Goal: Information Seeking & Learning: Learn about a topic

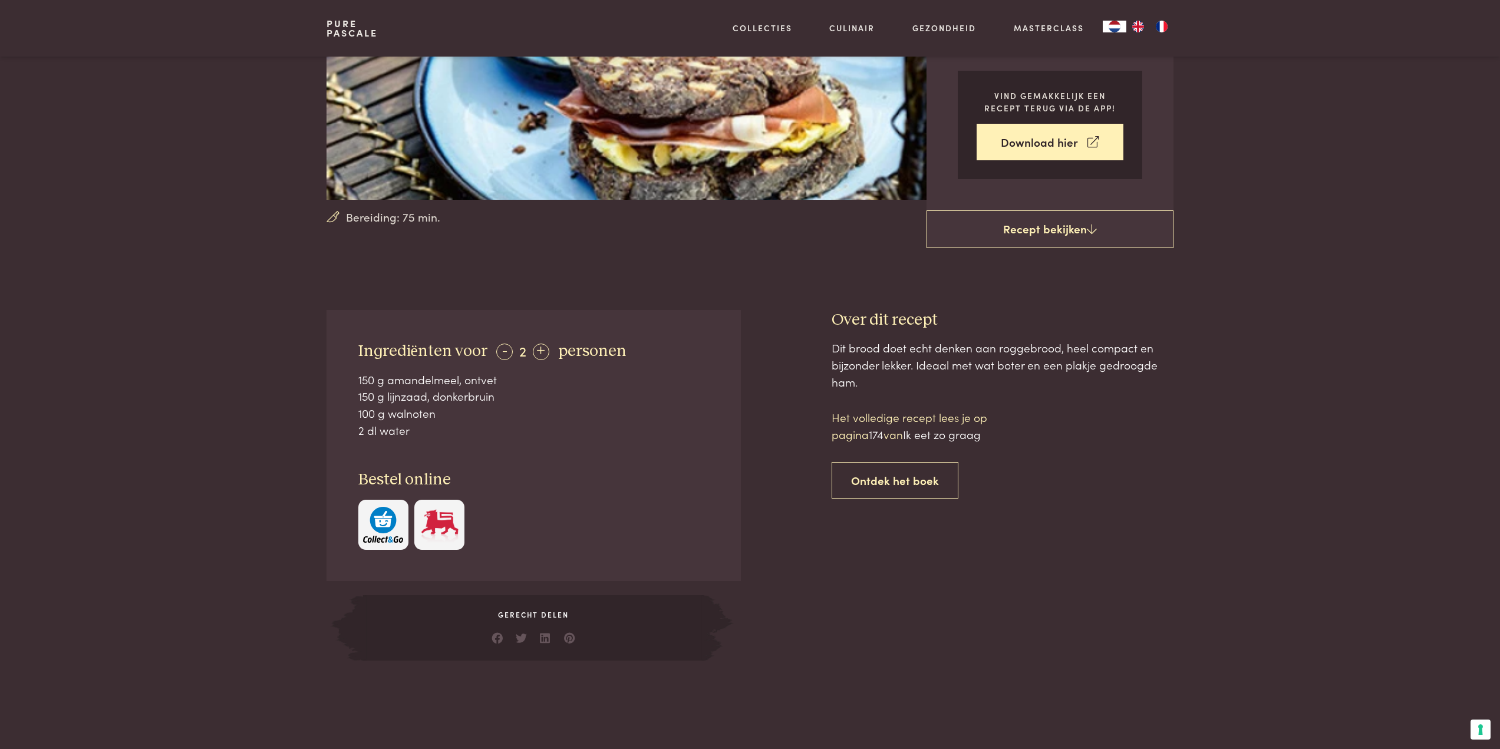
scroll to position [236, 0]
click at [1048, 238] on link "Recept bekijken" at bounding box center [1050, 229] width 247 height 38
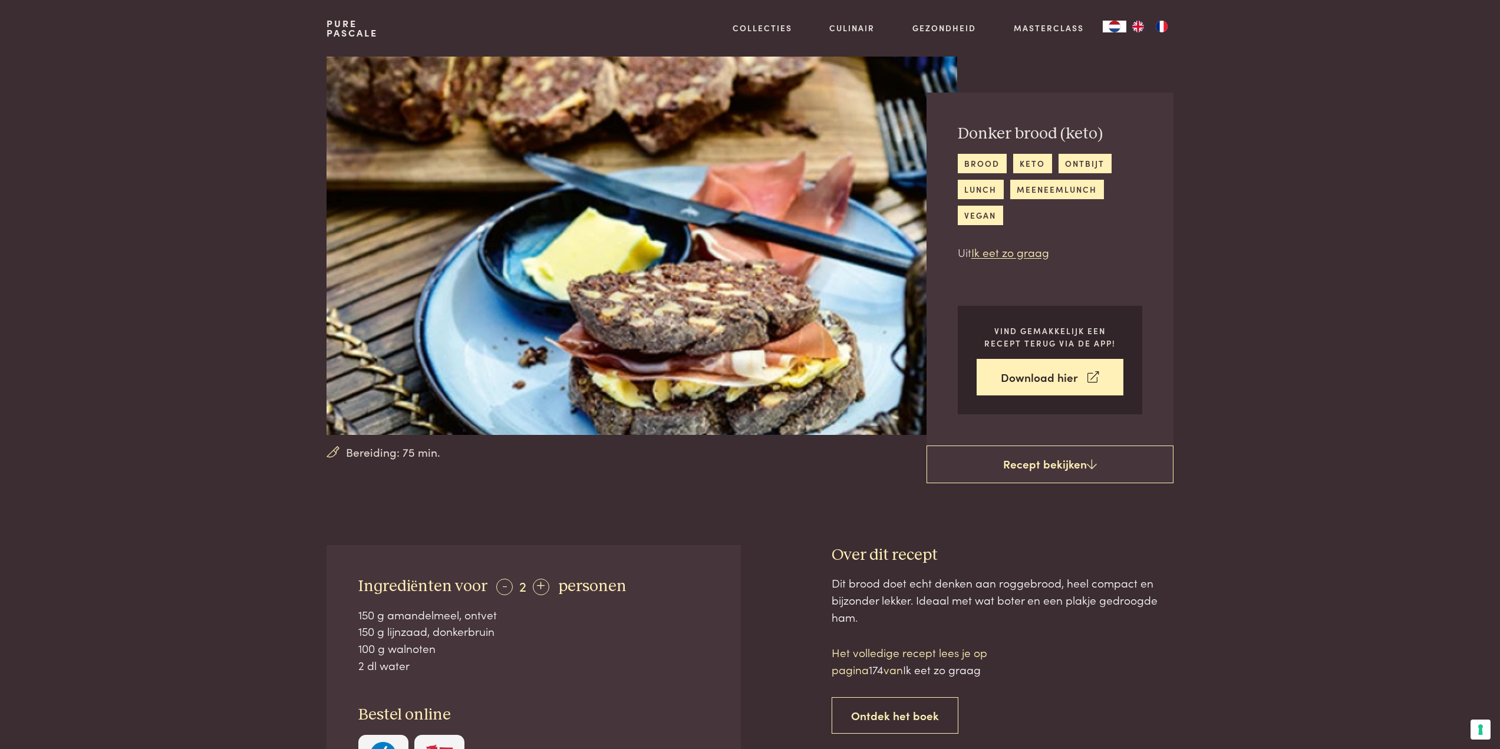
scroll to position [545, 0]
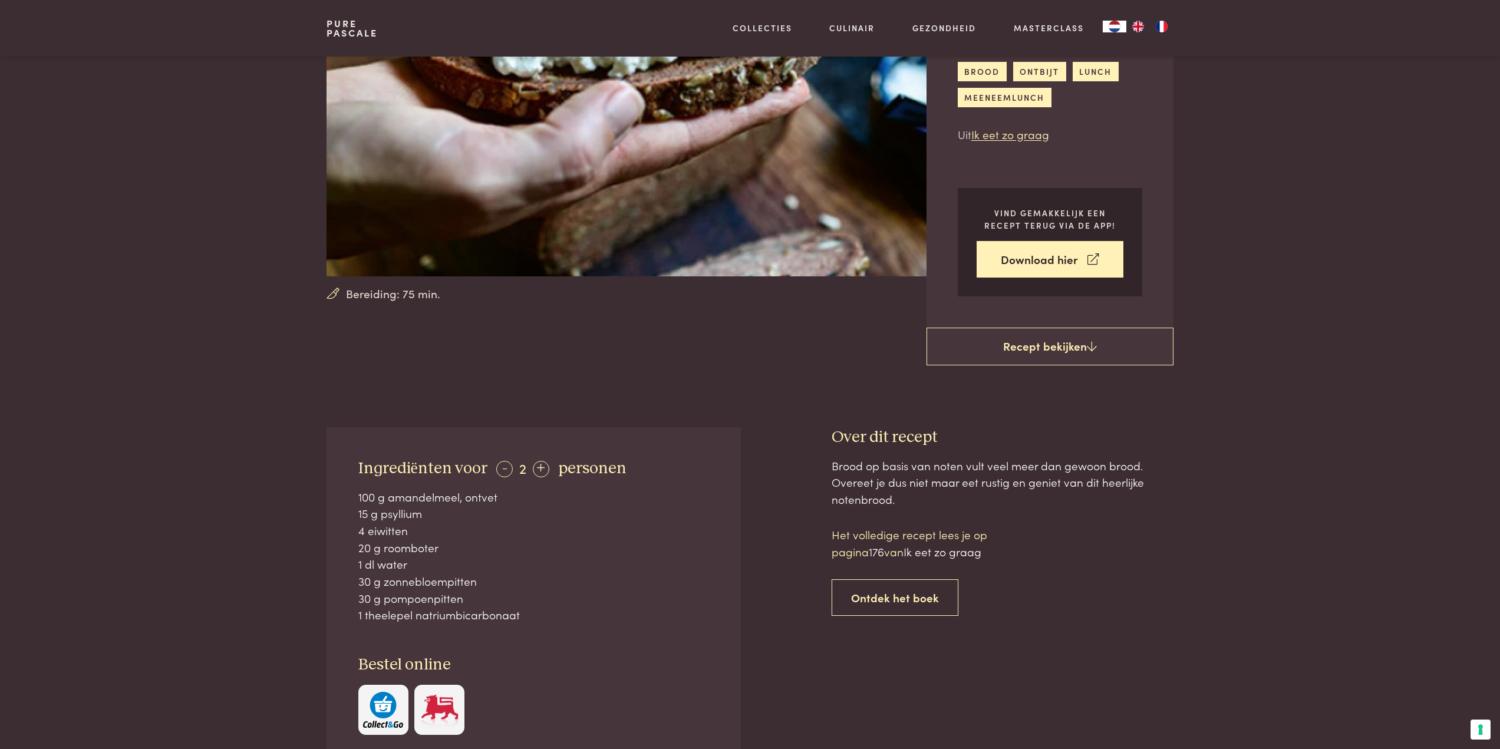
scroll to position [236, 0]
